Goal: Transaction & Acquisition: Obtain resource

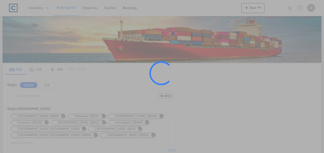
type input "GB-SK10, [GEOGRAPHIC_DATA]"
type input "[GEOGRAPHIC_DATA], [GEOGRAPHIC_DATA]"
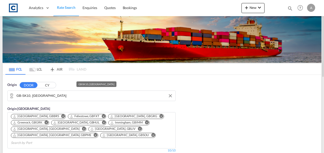
click at [67, 99] on input "GB-SK10, [GEOGRAPHIC_DATA]" at bounding box center [94, 96] width 156 height 8
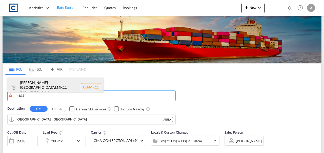
click at [47, 89] on div "Milton Keynes , MK11 United Kingdom GB-MK11" at bounding box center [55, 87] width 96 height 19
type input "GB-MK11, [PERSON_NAME]"
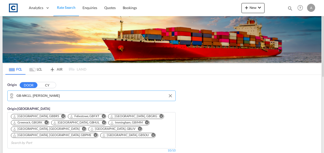
scroll to position [51, 0]
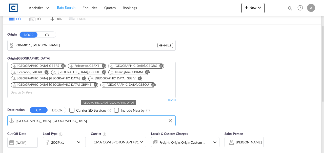
click at [56, 117] on input "[GEOGRAPHIC_DATA], [GEOGRAPHIC_DATA]" at bounding box center [94, 121] width 156 height 8
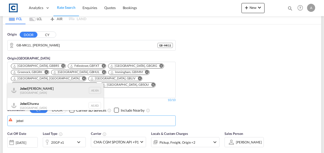
click at [41, 97] on div "Jebel Ali United Arab Emirates AEJEA" at bounding box center [55, 90] width 96 height 15
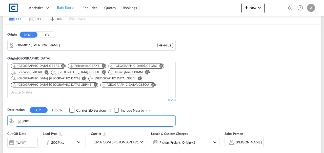
type input "[GEOGRAPHIC_DATA], [GEOGRAPHIC_DATA]"
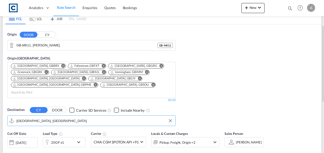
scroll to position [67, 0]
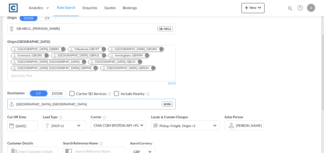
click at [207, 121] on div "Pickup, Freight, Origin +2" at bounding box center [185, 126] width 68 height 10
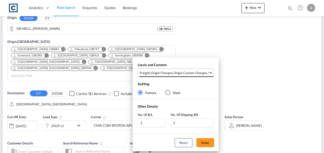
click at [190, 75] on div "Origin Custom Charges" at bounding box center [190, 73] width 34 height 5
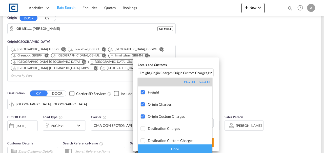
drag, startPoint x: 181, startPoint y: 150, endPoint x: 201, endPoint y: 145, distance: 20.2
click at [182, 150] on div "Done" at bounding box center [175, 149] width 75 height 9
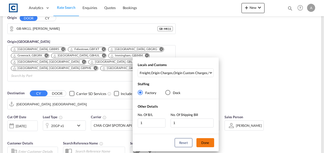
click at [209, 141] on button "Done" at bounding box center [205, 143] width 18 height 9
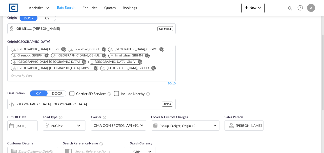
click at [229, 140] on div "Cut Off Date 13 Aug 2025 13/08/2025 Load Type 20GP x1 Carrier CMA CGM SPOTON AP…" at bounding box center [162, 136] width 318 height 49
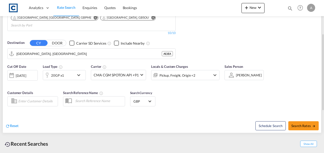
scroll to position [135, 0]
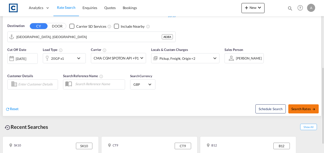
click at [309, 107] on span "Search Rates" at bounding box center [303, 109] width 24 height 4
type input "MK11 to AEJEA / 13 Aug 2025"
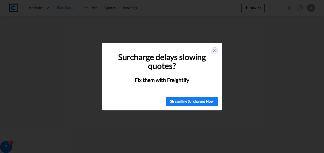
click at [215, 52] on icon at bounding box center [214, 51] width 4 height 4
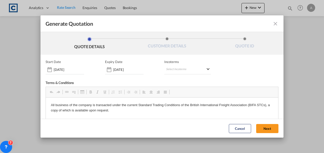
scroll to position [75, 0]
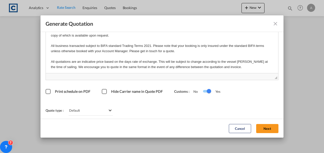
click at [258, 128] on button "Next" at bounding box center [267, 128] width 22 height 9
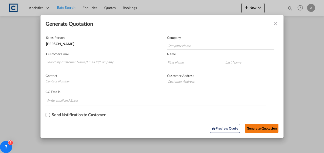
scroll to position [31, 0]
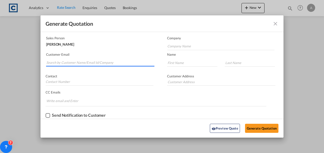
click at [112, 61] on input "Search by Customer Name/Email Id/Company" at bounding box center [100, 63] width 108 height 8
paste input "Andrea.Locarno@gruber-logistics.com"
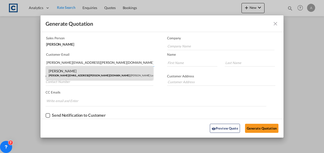
type input "Andrea.Locarno@gruber-logistics.com"
click at [100, 75] on div "Andrea Locarno Andrea.Locarno@gruber-logistics.com | Gruber Logisitcs" at bounding box center [99, 73] width 107 height 14
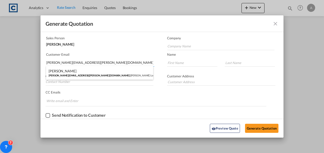
type input "Gruber Logisitcs"
type input "Andrea"
type input "Locarno"
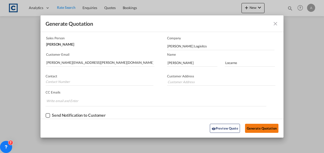
click at [259, 127] on button "Generate Quotation" at bounding box center [261, 128] width 33 height 9
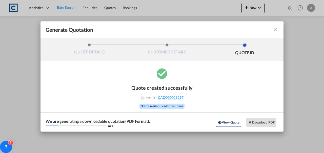
scroll to position [0, 0]
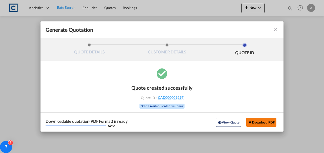
click at [262, 122] on button "Download PDF" at bounding box center [261, 122] width 30 height 9
click at [259, 121] on button "Download PDF" at bounding box center [261, 122] width 30 height 9
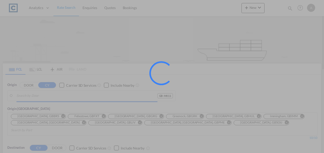
type input "GB-MK11, [PERSON_NAME]"
type input "[GEOGRAPHIC_DATA], [GEOGRAPHIC_DATA]"
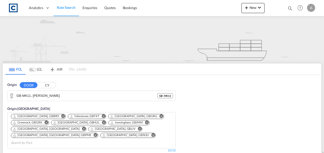
scroll to position [101, 0]
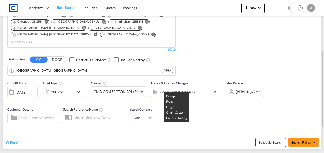
click at [187, 89] on div "Pickup, Freight, Origin +2" at bounding box center [177, 92] width 36 height 7
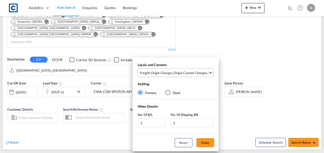
click at [185, 72] on div "Origin Custom Charges" at bounding box center [190, 73] width 34 height 5
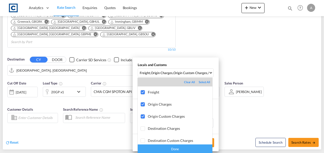
click at [193, 147] on div "Done" at bounding box center [175, 149] width 75 height 9
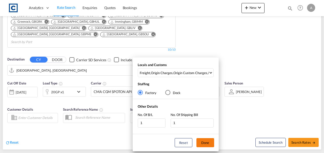
click at [208, 146] on button "Done" at bounding box center [205, 143] width 18 height 9
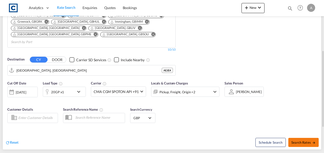
click at [303, 138] on button "Search Rates" at bounding box center [303, 142] width 30 height 9
type input "MK11 to AEJEA / 13 Aug 2025"
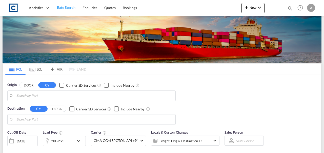
type input "GB-MK11, [PERSON_NAME]"
type input "[GEOGRAPHIC_DATA], [GEOGRAPHIC_DATA]"
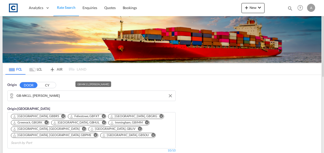
click at [58, 97] on input "GB-MK11, [PERSON_NAME]" at bounding box center [94, 96] width 156 height 8
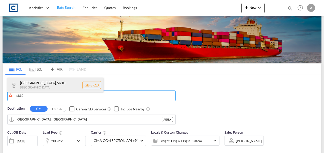
click at [46, 82] on div "[GEOGRAPHIC_DATA] [GEOGRAPHIC_DATA]-SK10" at bounding box center [55, 85] width 96 height 15
type input "GB-SK10, [GEOGRAPHIC_DATA]"
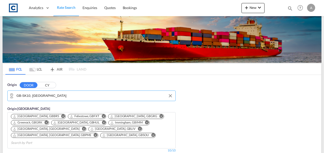
scroll to position [101, 0]
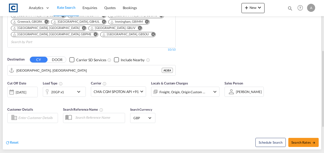
click at [166, 89] on div "Freight, Origin, Origin Custom +1" at bounding box center [182, 92] width 46 height 7
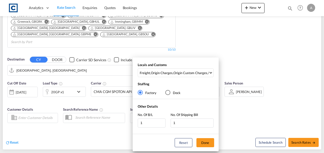
click at [182, 66] on div "Locals and Customs Freight , Origin Charges , Origin Custom Charges , Pickup Ch…" at bounding box center [175, 71] width 86 height 17
click at [185, 72] on div "Origin Custom Charges" at bounding box center [190, 73] width 34 height 5
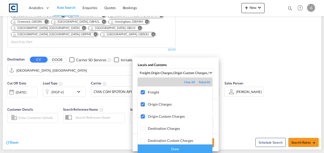
drag, startPoint x: 188, startPoint y: 149, endPoint x: 206, endPoint y: 142, distance: 19.4
click at [189, 149] on div "Done" at bounding box center [175, 149] width 75 height 9
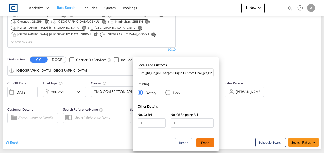
click at [206, 142] on button "Done" at bounding box center [205, 143] width 18 height 9
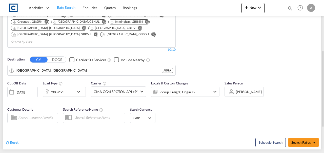
click at [218, 132] on div "Schedule Search Search Rates" at bounding box center [242, 139] width 158 height 19
click at [301, 138] on button "Search Rates" at bounding box center [303, 142] width 30 height 9
type input "SK10 to AEJEA / 13 Aug 2025"
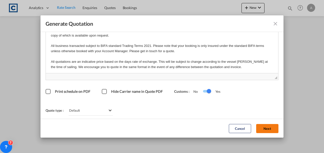
click at [259, 126] on button "Next" at bounding box center [267, 128] width 22 height 9
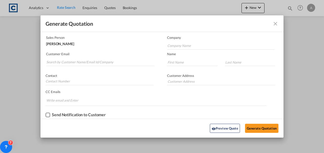
scroll to position [31, 0]
click at [116, 61] on input "Search by Customer Name/Email Id/Company" at bounding box center [100, 63] width 108 height 8
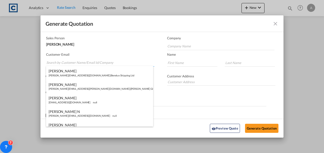
paste input "Andrea.Locarno@gruber-logistics.com"
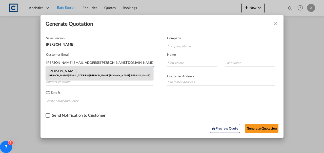
type input "Andrea.Locarno@gruber-logistics.com"
click at [135, 68] on div "Andrea Locarno Andrea.Locarno@gruber-logistics.com | Gruber Logisitcs" at bounding box center [99, 73] width 107 height 14
type input "Gruber Logisitcs"
type input "Andrea"
type input "Locarno"
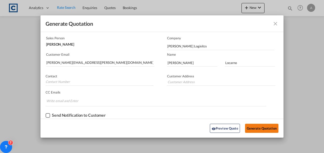
click at [256, 126] on button "Generate Quotation" at bounding box center [261, 128] width 33 height 9
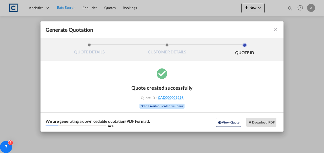
scroll to position [0, 0]
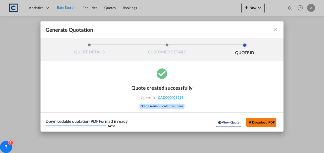
click at [254, 125] on button "Download PDF" at bounding box center [261, 122] width 30 height 9
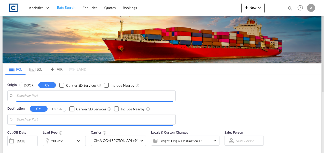
type input "GB-SK10, [GEOGRAPHIC_DATA]"
type input "[GEOGRAPHIC_DATA], [GEOGRAPHIC_DATA]"
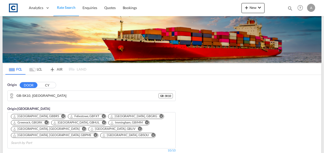
click at [76, 95] on input "GB-SK10, Cheshire East" at bounding box center [87, 96] width 142 height 8
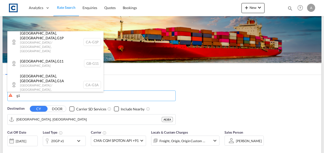
scroll to position [301, 0]
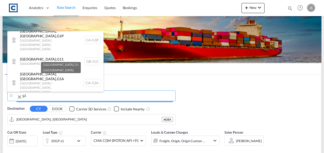
type input "GB-G1, Glasgow City"
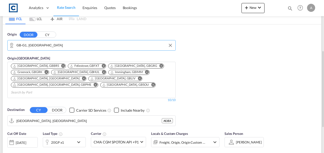
scroll to position [67, 0]
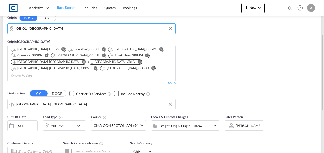
click at [53, 101] on input "[GEOGRAPHIC_DATA], [GEOGRAPHIC_DATA]" at bounding box center [94, 105] width 156 height 8
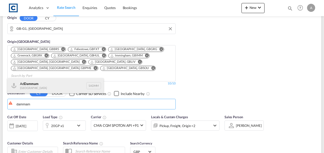
click at [72, 87] on div "Ad Dammam Saudi Arabia SADMM" at bounding box center [55, 85] width 96 height 15
type input "Ad Dammam, SADMM"
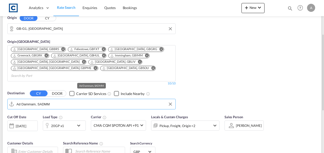
click at [207, 121] on div "Pickup, Freight, Origin +2" at bounding box center [185, 126] width 68 height 10
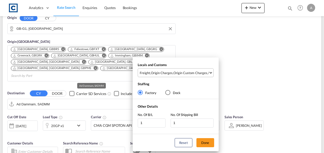
click at [198, 72] on div "Origin Custom Charges" at bounding box center [190, 73] width 34 height 5
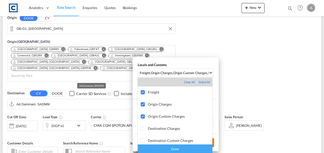
drag, startPoint x: 182, startPoint y: 150, endPoint x: 203, endPoint y: 144, distance: 22.3
click at [183, 150] on div "Done" at bounding box center [175, 149] width 75 height 9
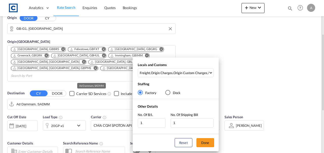
drag, startPoint x: 206, startPoint y: 142, endPoint x: 211, endPoint y: 141, distance: 5.7
click at [206, 142] on button "Done" at bounding box center [205, 143] width 18 height 9
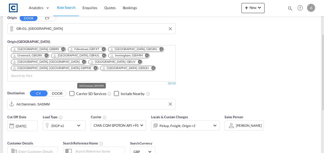
click at [221, 140] on div "Cut Off Date 13 Aug 2025 13/08/2025 Load Type 20GP x1 Carrier CMA CGM SPOTON AP…" at bounding box center [162, 136] width 318 height 49
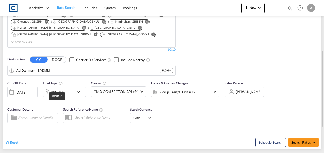
click at [56, 89] on div "20GP x1" at bounding box center [57, 92] width 13 height 7
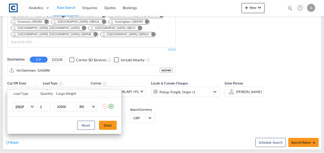
click at [108, 106] on md-icon "icon-plus-circle-outline" at bounding box center [111, 107] width 6 height 6
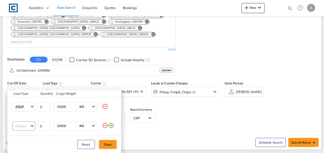
click at [31, 124] on md-select "Choose 20GP 40GP 40HC 45HC 20RE 40RE 40HR 20OT 40OT 20FR 40FR 40NR 20NR 45S 20T…" at bounding box center [23, 126] width 23 height 9
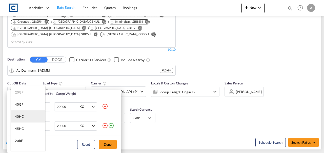
click at [23, 118] on md-option "40HC" at bounding box center [28, 117] width 34 height 12
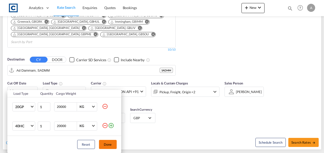
click at [108, 144] on button "Done" at bounding box center [108, 144] width 18 height 9
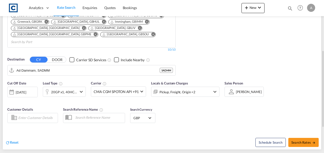
click at [194, 130] on div "Schedule Search Search Rates" at bounding box center [242, 139] width 158 height 19
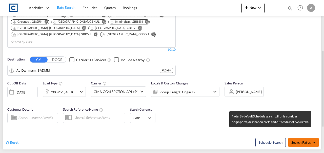
click at [292, 141] on span "Search Rates" at bounding box center [303, 143] width 24 height 4
type input "G1 to SADMM / 13 Aug 2025"
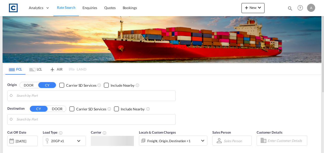
type input "GB-G1, [GEOGRAPHIC_DATA]"
type input "Ad Dammam, SADMM"
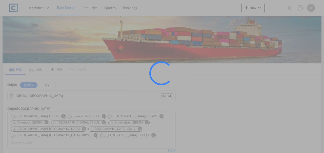
click at [52, 95] on div at bounding box center [162, 76] width 324 height 153
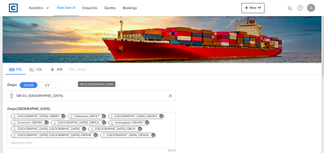
click at [51, 95] on input "GB-G1, [GEOGRAPHIC_DATA]" at bounding box center [94, 96] width 156 height 8
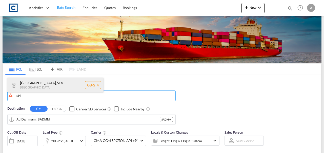
click at [53, 85] on div "[GEOGRAPHIC_DATA] [GEOGRAPHIC_DATA]-ST4" at bounding box center [55, 85] width 96 height 15
type input "GB-ST4, [GEOGRAPHIC_DATA]"
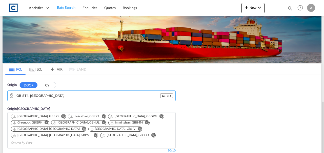
scroll to position [67, 0]
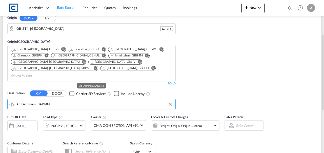
click at [85, 101] on input "Ad Dammam, SADMM" at bounding box center [94, 105] width 156 height 8
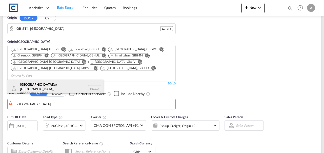
click at [64, 87] on div "[GEOGRAPHIC_DATA] (ex [GEOGRAPHIC_DATA]) [GEOGRAPHIC_DATA] INCCU" at bounding box center [55, 89] width 96 height 18
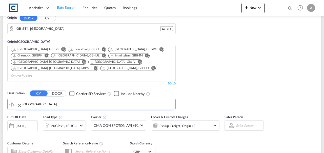
type input "[GEOGRAPHIC_DATA] (ex [GEOGRAPHIC_DATA]), INCCU"
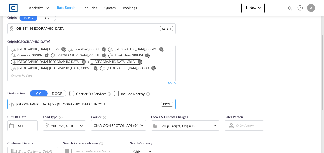
click at [196, 121] on div "Pickup, Freight, Origin +2" at bounding box center [178, 126] width 54 height 10
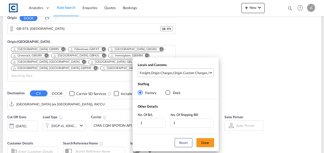
click at [185, 76] on md-select-value "Freight , Origin Charges , Origin Custom Charges , Pickup Charges" at bounding box center [176, 73] width 74 height 8
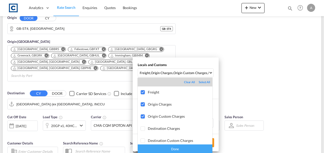
drag, startPoint x: 187, startPoint y: 150, endPoint x: 218, endPoint y: 146, distance: 31.9
click at [187, 150] on div "Done" at bounding box center [175, 149] width 75 height 9
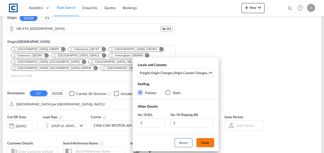
click at [209, 145] on button "Done" at bounding box center [205, 143] width 18 height 9
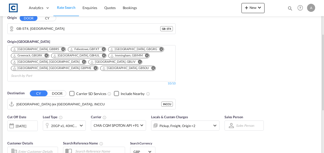
click at [222, 138] on div "Cut Off Date [DATE] [DATE] Load Type 20GP x1, 40HC x1 Carrier CMA CGM SPOTON AP…" at bounding box center [162, 136] width 318 height 49
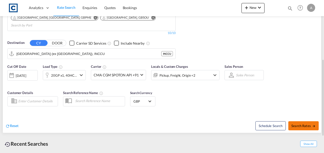
click at [307, 124] on span "Search Rates" at bounding box center [303, 126] width 24 height 4
type input "ST4 to INCCU / [DATE]"
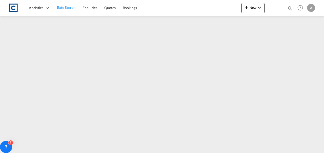
click at [64, 11] on link "Rate Search" at bounding box center [66, 8] width 26 height 16
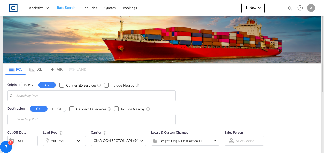
type input "GB-ST4, [GEOGRAPHIC_DATA]"
type input "[GEOGRAPHIC_DATA] (ex [GEOGRAPHIC_DATA]), INCCU"
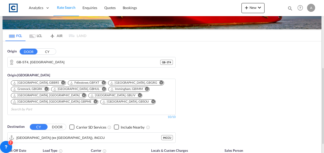
scroll to position [67, 0]
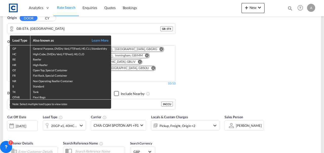
click at [59, 119] on div "Load Type Also known as Learn More GP General Purpose, DV(Dry Van), FT(Feet), H…" at bounding box center [162, 76] width 324 height 153
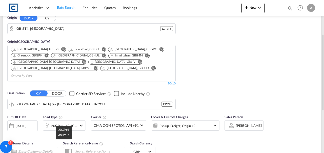
click at [60, 123] on div "20GP x1, 40HC x1" at bounding box center [64, 126] width 26 height 7
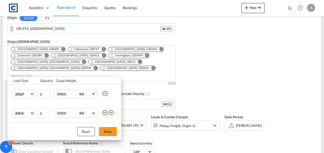
click at [60, 113] on input "20000" at bounding box center [66, 113] width 20 height 9
type input "28000"
click at [102, 135] on button "Done" at bounding box center [108, 131] width 18 height 9
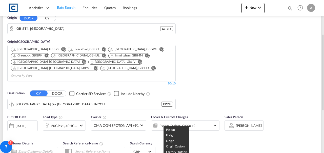
click at [197, 121] on div "Pickup, Freight, Origin +2" at bounding box center [178, 126] width 54 height 10
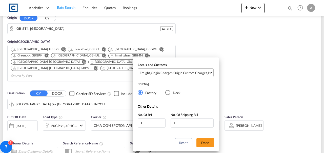
click at [197, 76] on md-select "Freight , Origin Charges , Origin Custom Charges , Pickup Charges Clear All Sel…" at bounding box center [176, 73] width 76 height 9
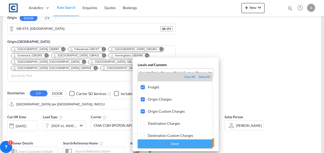
click at [197, 74] on md-backdrop at bounding box center [162, 76] width 324 height 153
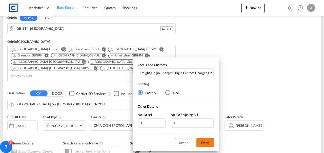
click at [207, 142] on button "Done" at bounding box center [205, 143] width 18 height 9
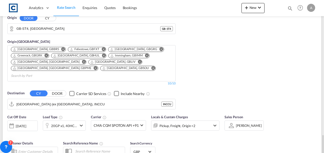
scroll to position [151, 0]
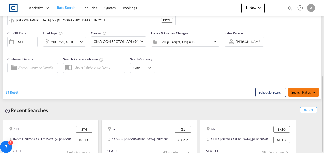
click at [305, 88] on button "Search Rates" at bounding box center [303, 92] width 30 height 9
type input "ST4 to INCCU / [DATE]"
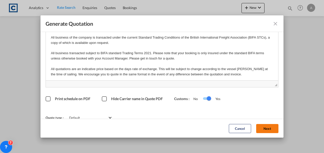
scroll to position [75, 0]
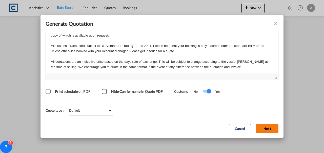
click at [260, 131] on button "Next" at bounding box center [267, 128] width 22 height 9
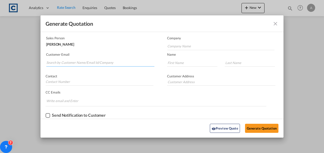
drag, startPoint x: 96, startPoint y: 61, endPoint x: 92, endPoint y: 62, distance: 4.2
click at [96, 61] on input "Search by Customer Name/Email Id/Company" at bounding box center [100, 63] width 108 height 8
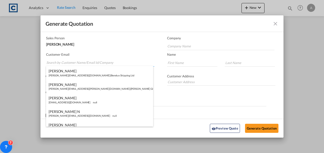
paste input "[EMAIL_ADDRESS][DOMAIN_NAME]"
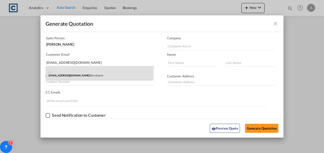
type input "[EMAIL_ADDRESS][DOMAIN_NAME]"
click at [112, 69] on div ". . [EMAIL_ADDRESS][DOMAIN_NAME] | Brooklands" at bounding box center [99, 73] width 107 height 14
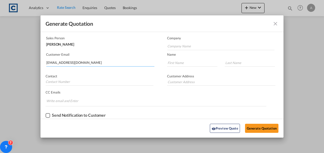
type input "Brooklands"
type input "."
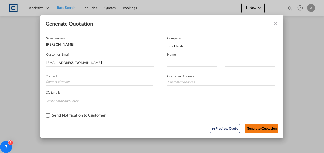
click at [250, 129] on button "Generate Quotation" at bounding box center [261, 128] width 33 height 9
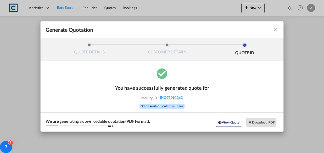
scroll to position [0, 0]
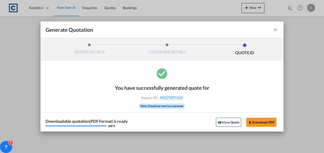
click at [263, 127] on div "Downloadable quotation(PDF Format) is ready 100 % View Quote Download PDF" at bounding box center [161, 122] width 243 height 19
click at [261, 122] on button "Download PDF" at bounding box center [261, 122] width 30 height 9
